Goal: Find specific page/section: Locate a particular part of the current website

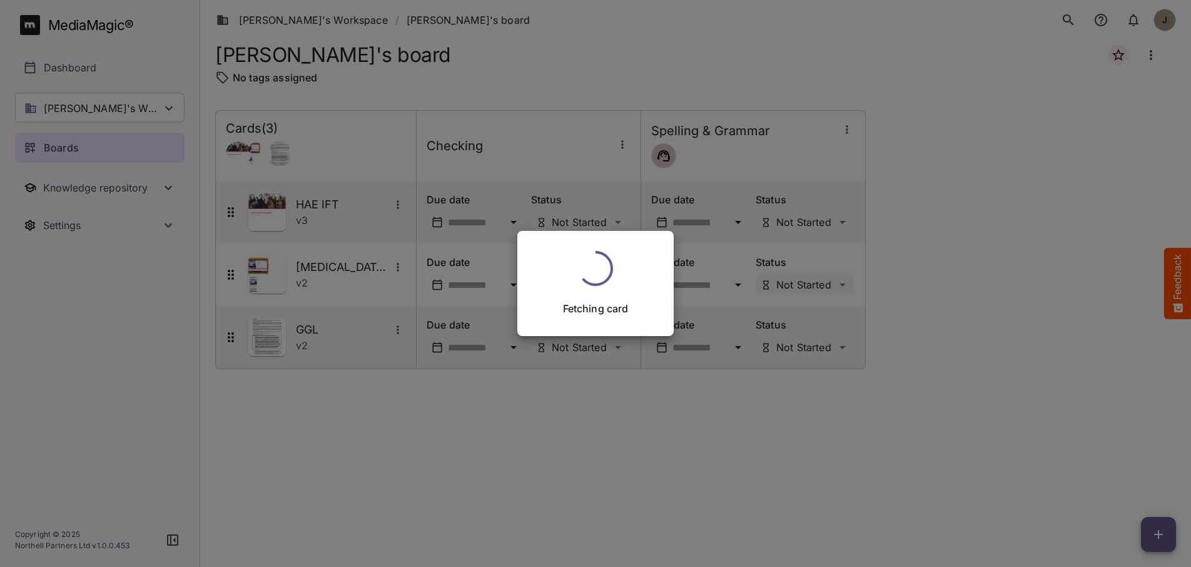
click at [601, 455] on div "Fetching card" at bounding box center [595, 283] width 1191 height 567
click at [83, 46] on div "Fetching card" at bounding box center [595, 283] width 1191 height 567
click at [505, 378] on div "Fetching card" at bounding box center [595, 283] width 1191 height 567
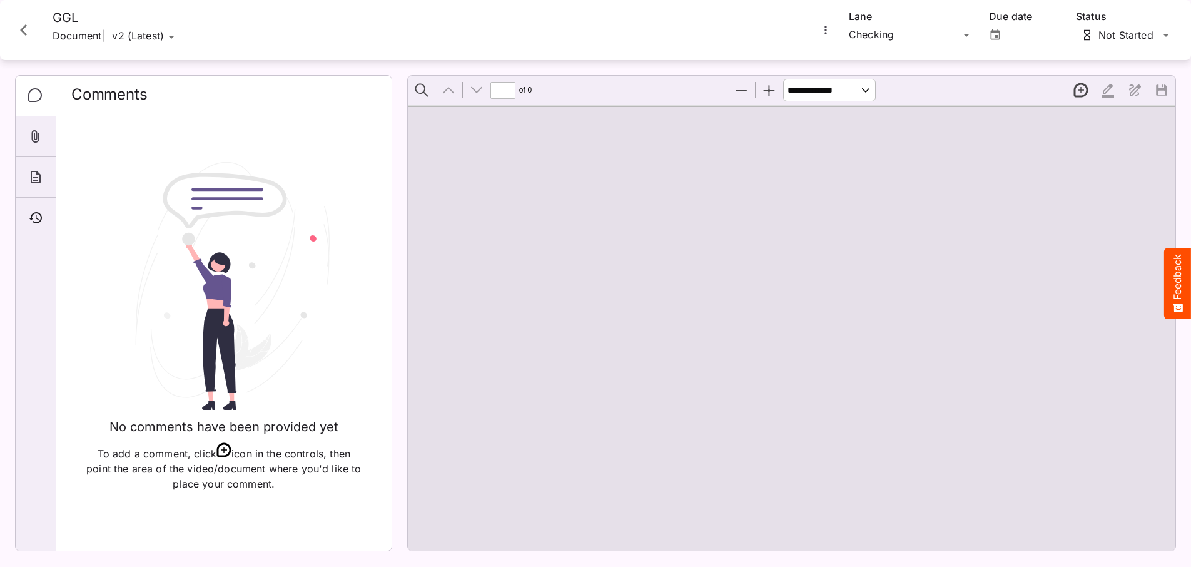
type input "*"
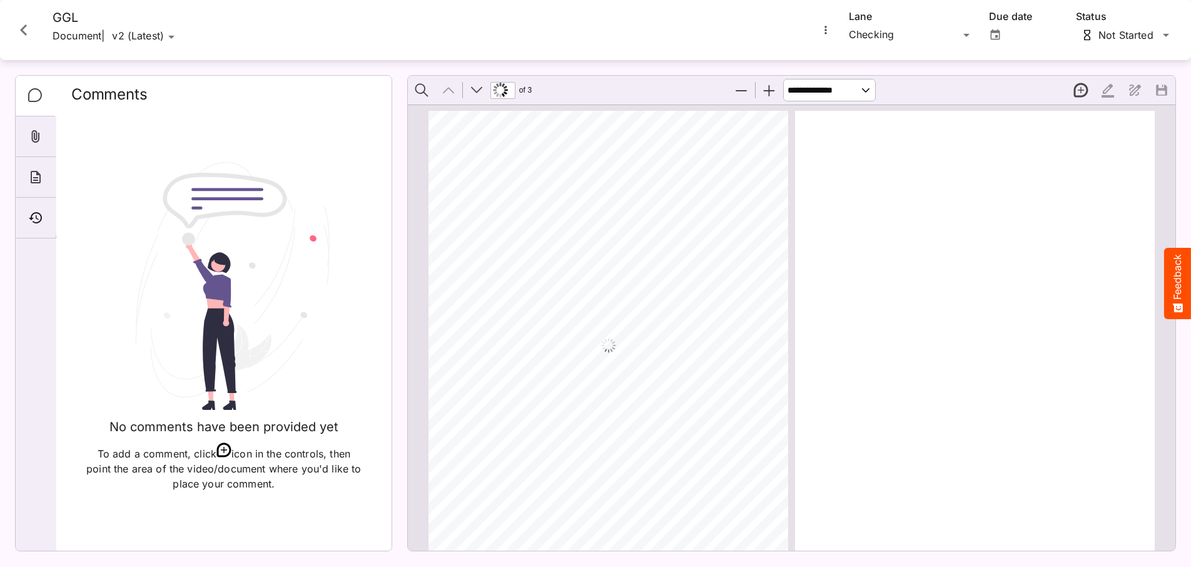
scroll to position [6, 0]
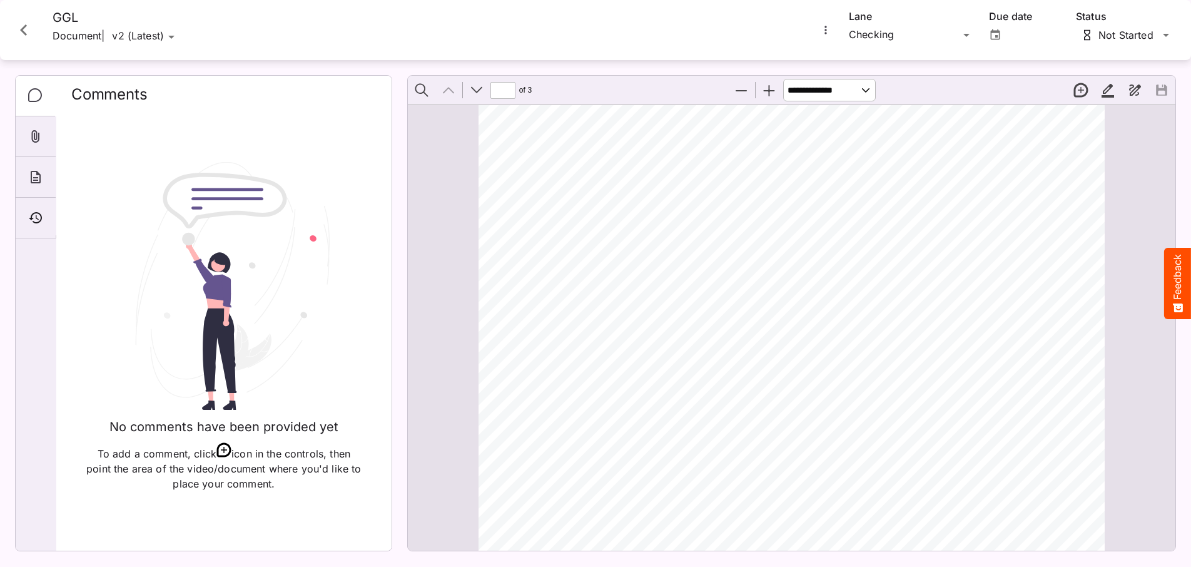
click at [28, 21] on icon "Close card" at bounding box center [24, 30] width 23 height 23
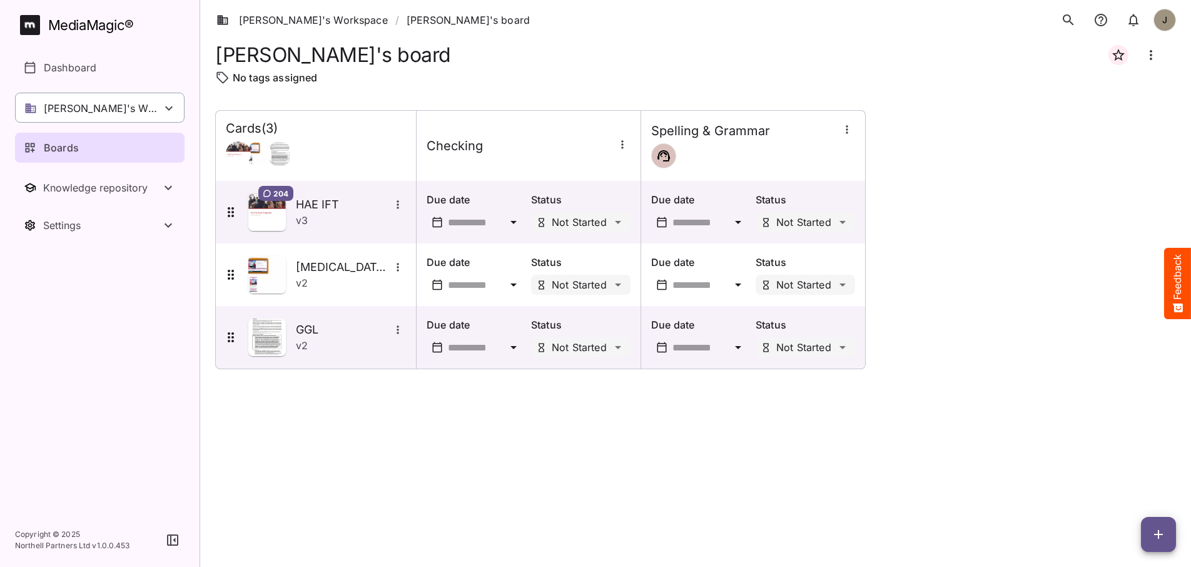
click at [58, 99] on div "[PERSON_NAME]'s Workspace" at bounding box center [100, 108] width 170 height 30
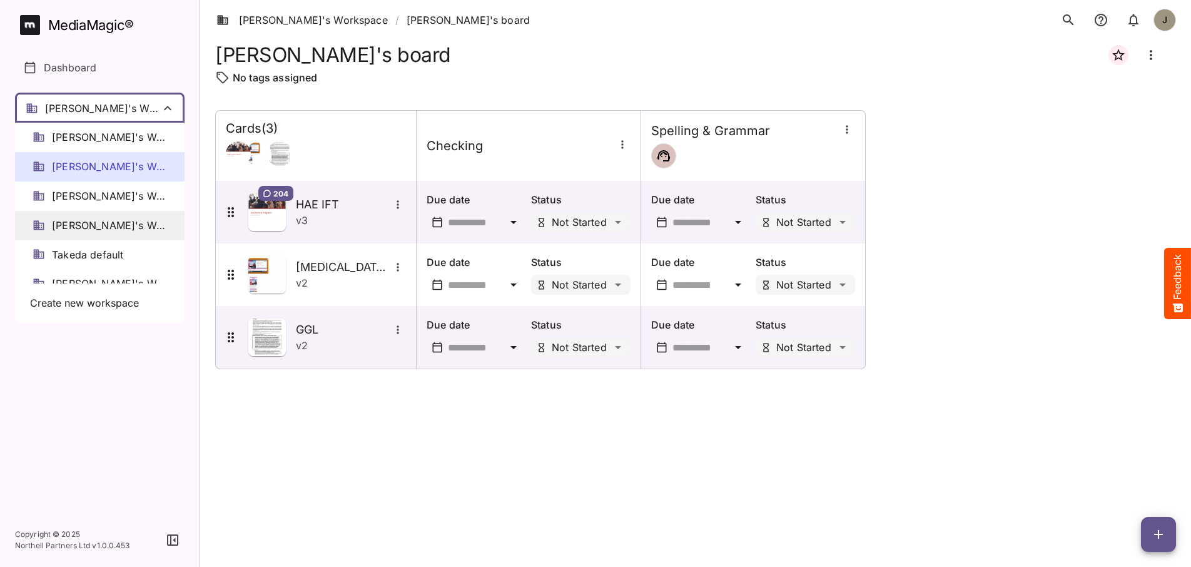
scroll to position [17, 0]
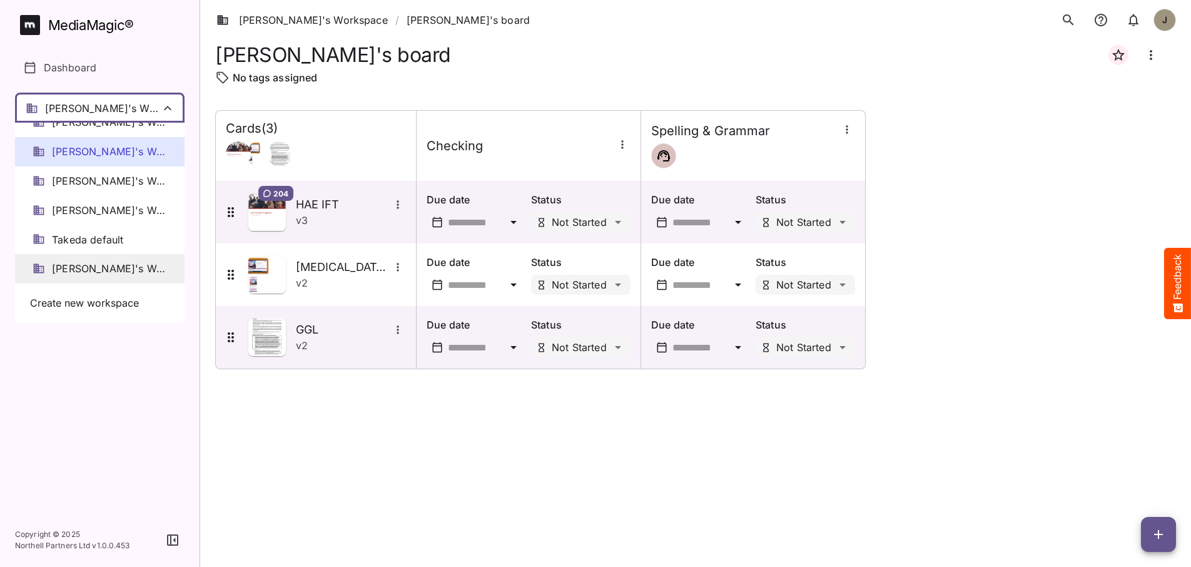
click at [94, 261] on span "[PERSON_NAME]'s Workspace" at bounding box center [109, 268] width 115 height 14
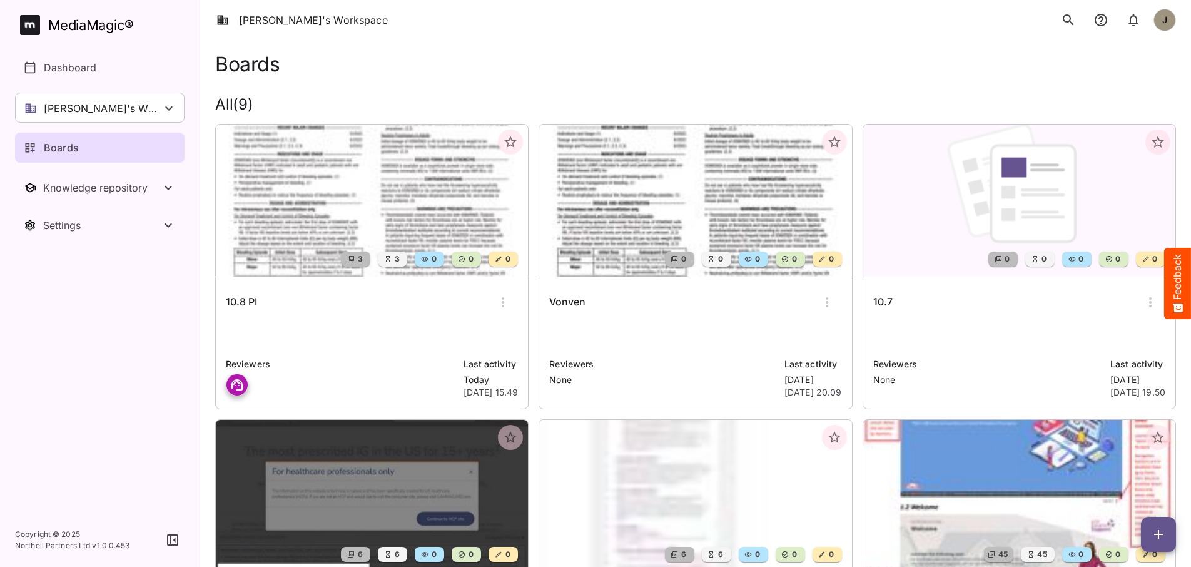
click at [396, 332] on p at bounding box center [372, 334] width 292 height 25
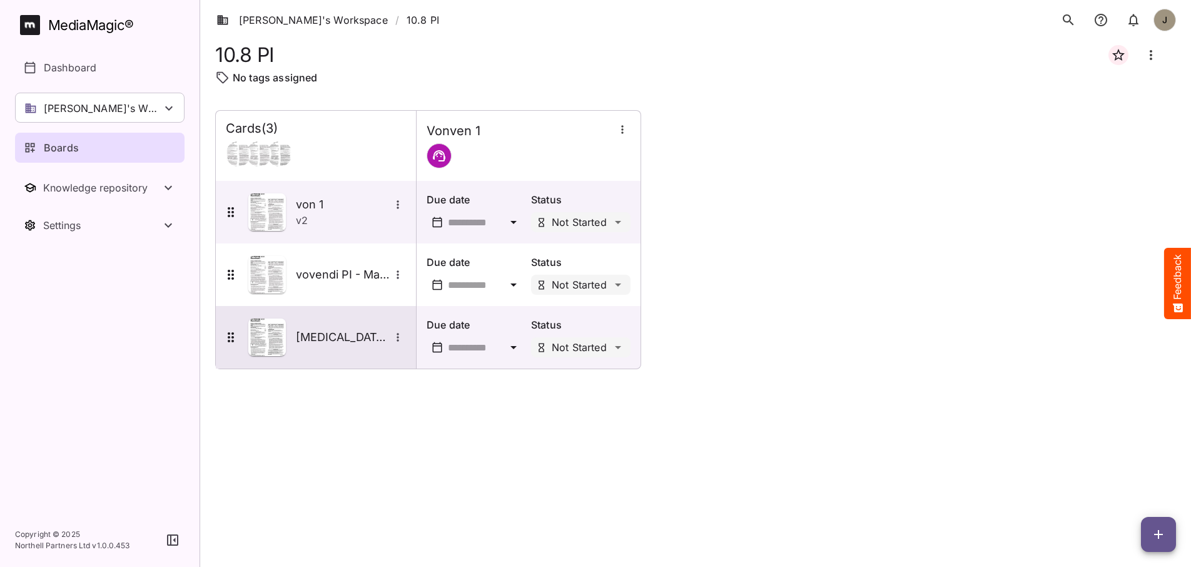
click at [328, 325] on div "[MEDICAL_DATA] Derivative" at bounding box center [314, 337] width 183 height 38
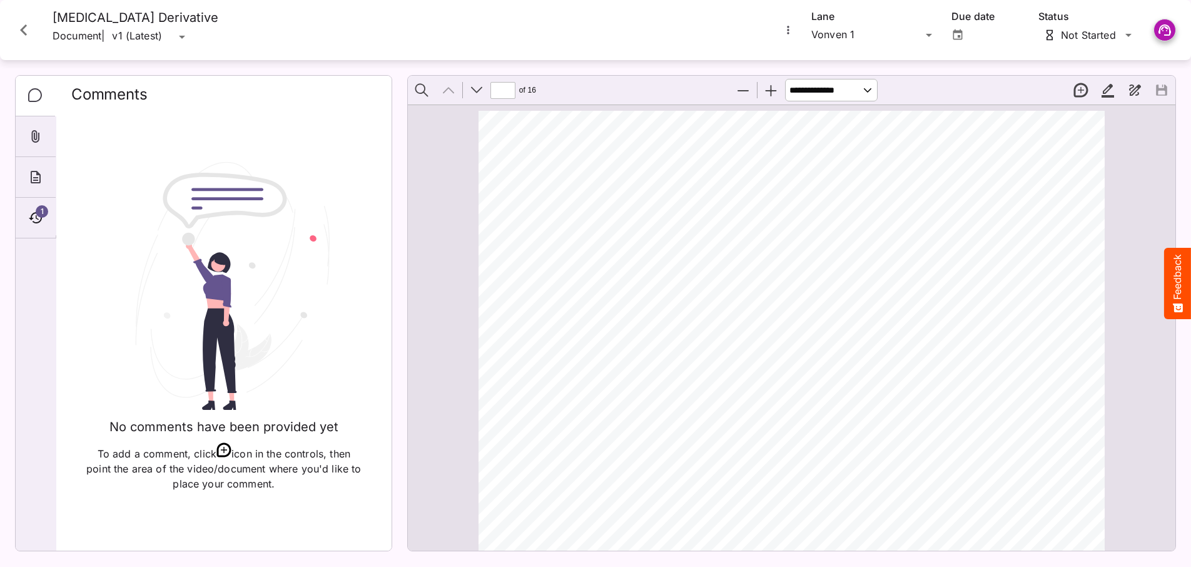
scroll to position [6, 0]
click at [41, 208] on span "1" at bounding box center [42, 211] width 13 height 13
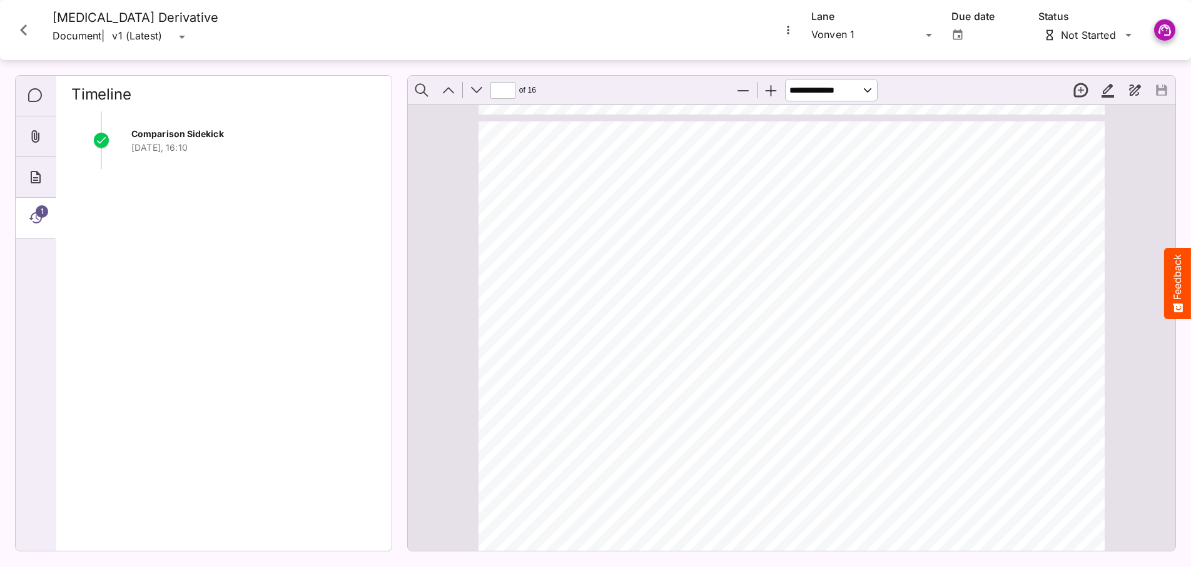
scroll to position [898, 0]
type input "*"
click at [30, 28] on icon "Close card" at bounding box center [24, 30] width 23 height 23
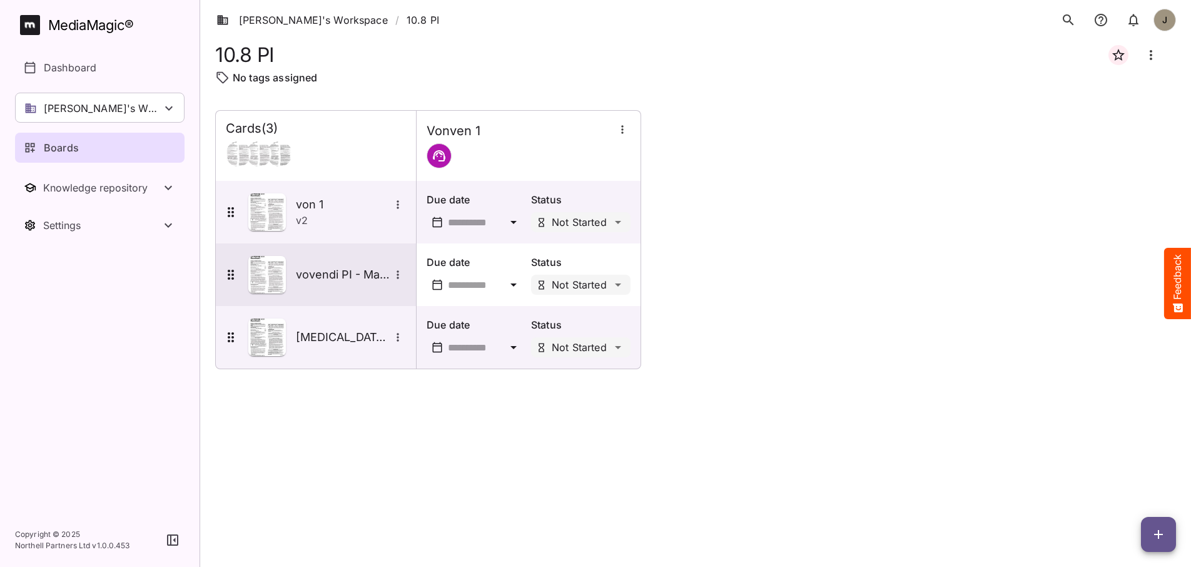
click at [320, 279] on h5 "vovendi PI - Master" at bounding box center [343, 274] width 94 height 15
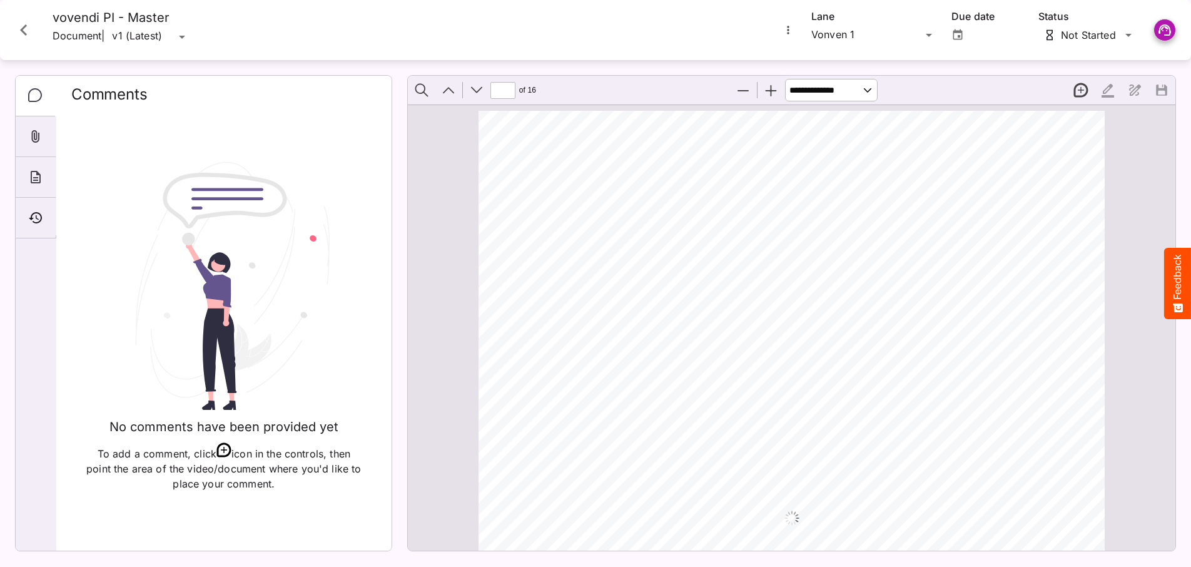
scroll to position [3289, 0]
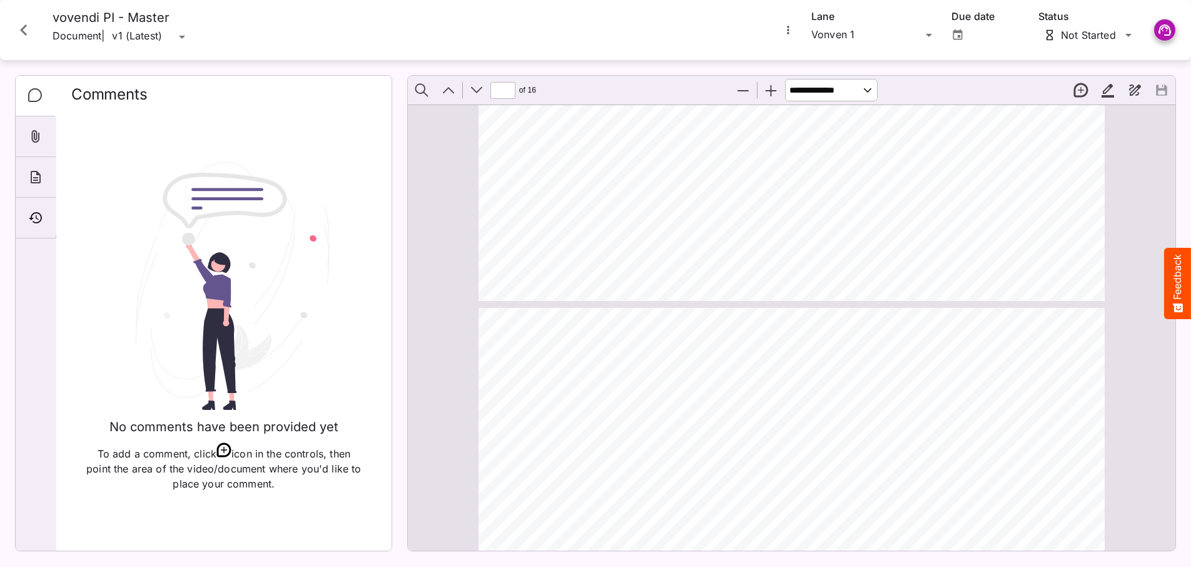
type input "*"
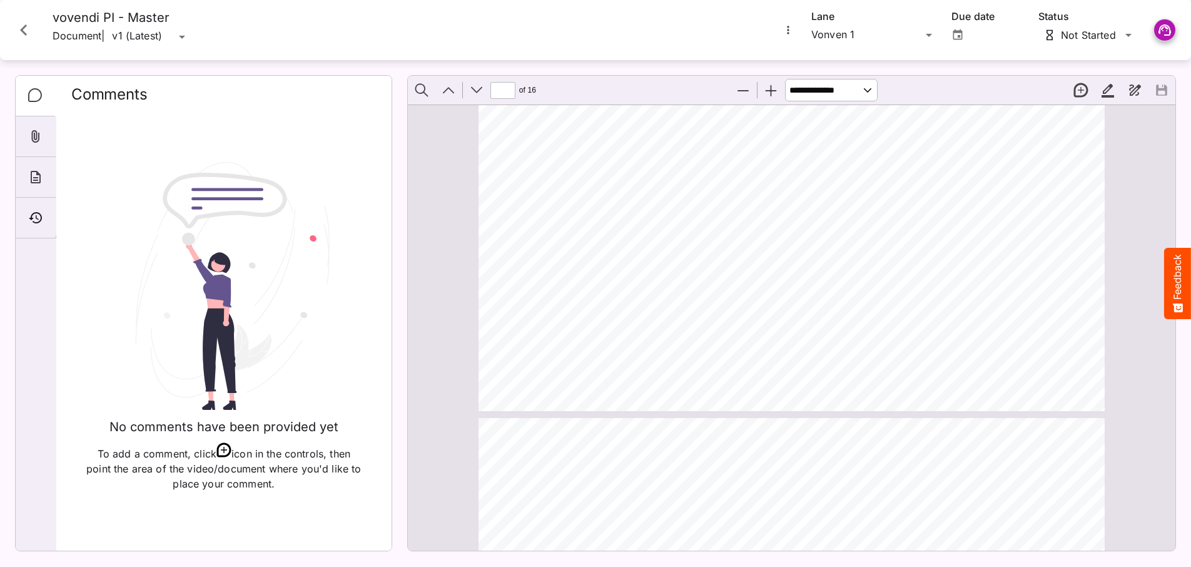
scroll to position [5837, 0]
click at [31, 32] on icon "Close card" at bounding box center [24, 30] width 23 height 23
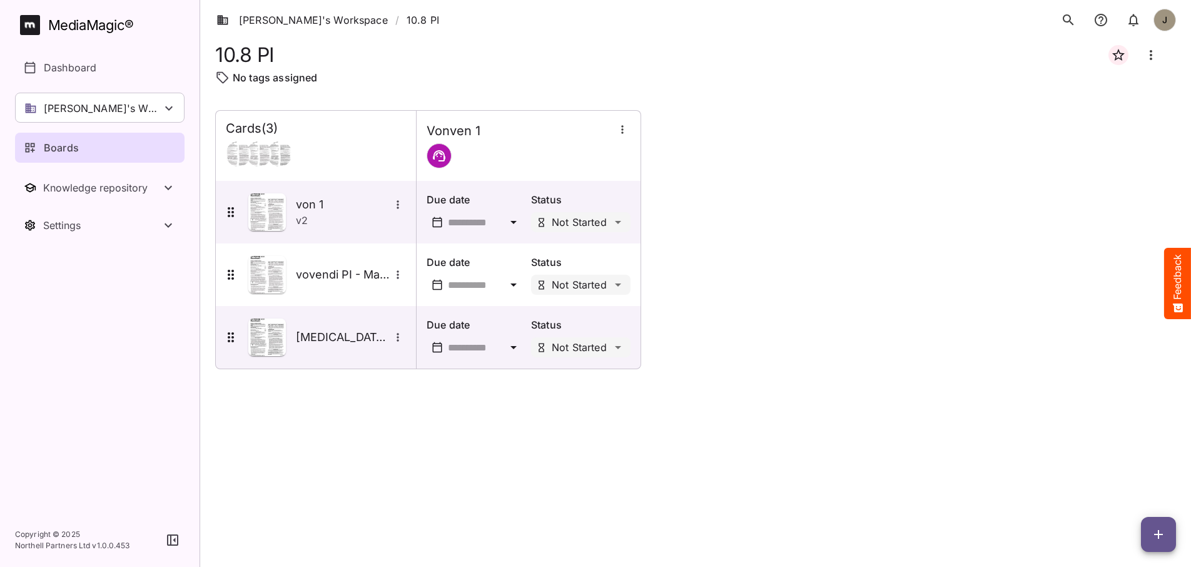
click at [739, 396] on div "Cards ( 3 ) Vonven 1 von 1 v 2 Due date Status Not Started vovendi PI - Master …" at bounding box center [695, 328] width 961 height 437
